Goal: Find specific page/section

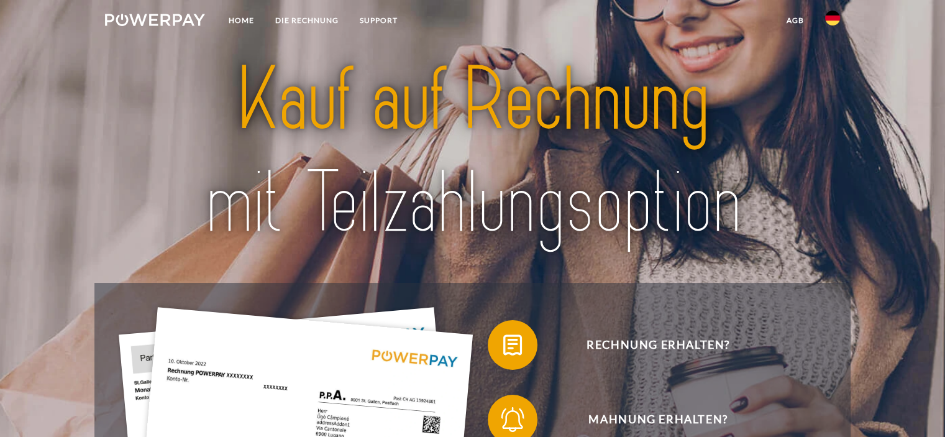
click at [828, 14] on img at bounding box center [832, 18] width 15 height 15
click at [833, 58] on img at bounding box center [832, 58] width 15 height 15
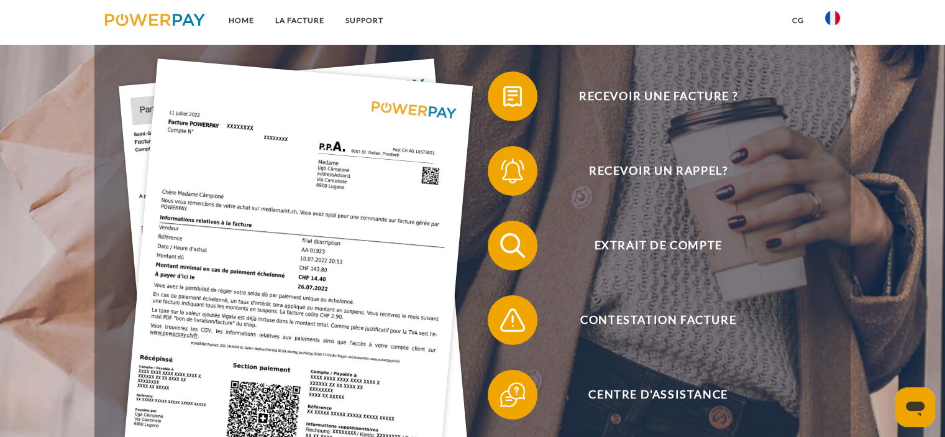
scroll to position [262, 0]
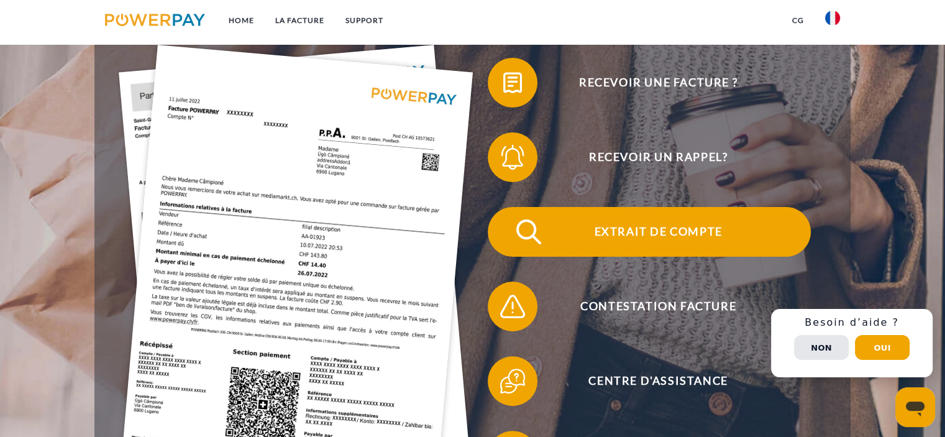
click at [662, 232] on span "Extrait de compte" at bounding box center [658, 232] width 305 height 50
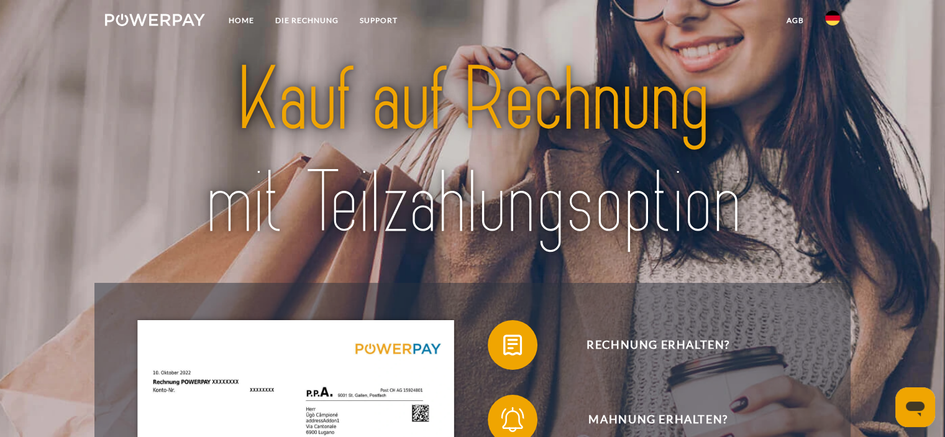
click at [830, 22] on img at bounding box center [832, 18] width 15 height 15
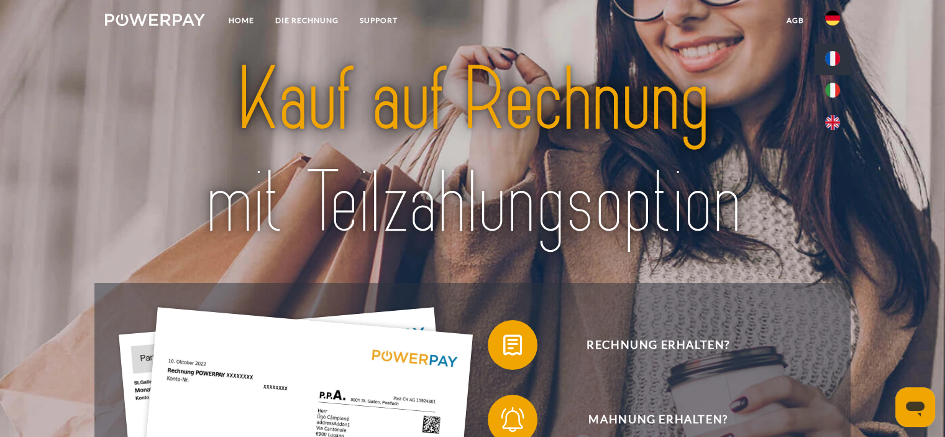
click at [831, 57] on img at bounding box center [832, 58] width 15 height 15
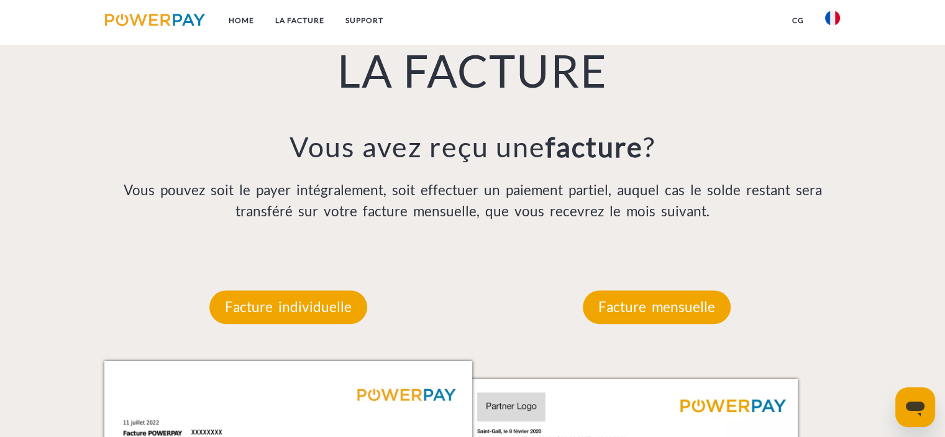
scroll to position [928, 0]
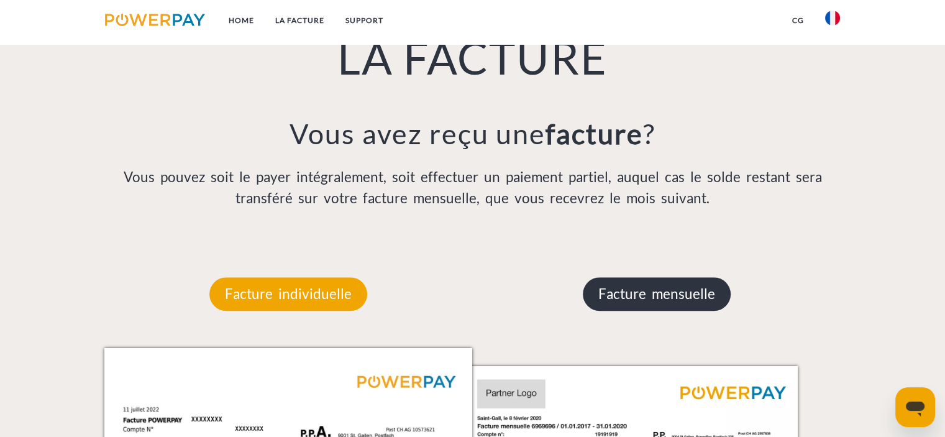
click at [651, 305] on p "Facture mensuelle" at bounding box center [657, 294] width 148 height 34
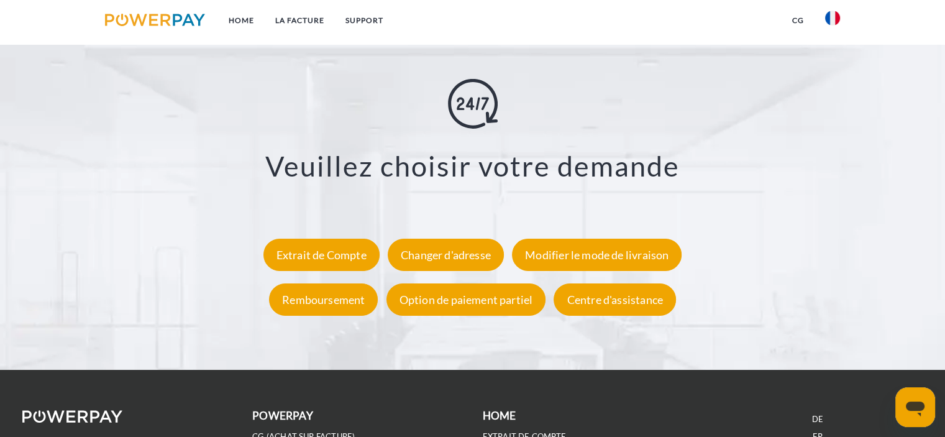
scroll to position [2243, 0]
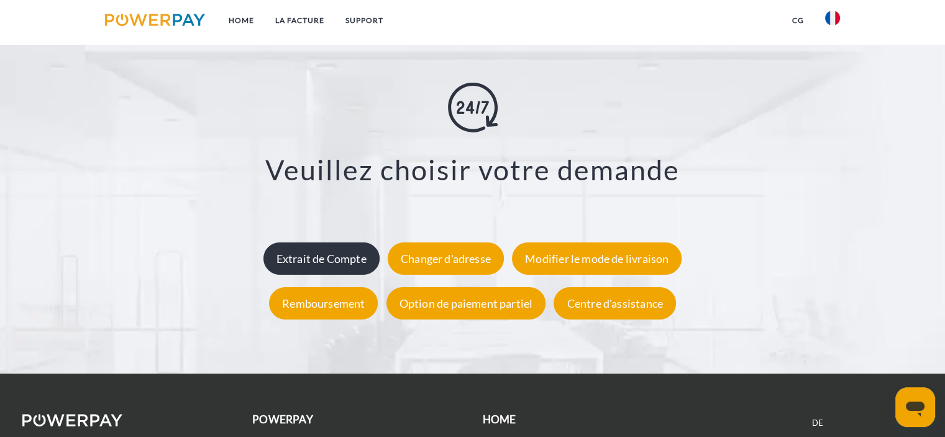
click at [293, 267] on div "Extrait de Compte" at bounding box center [322, 258] width 116 height 32
